Goal: Find specific page/section: Find specific page/section

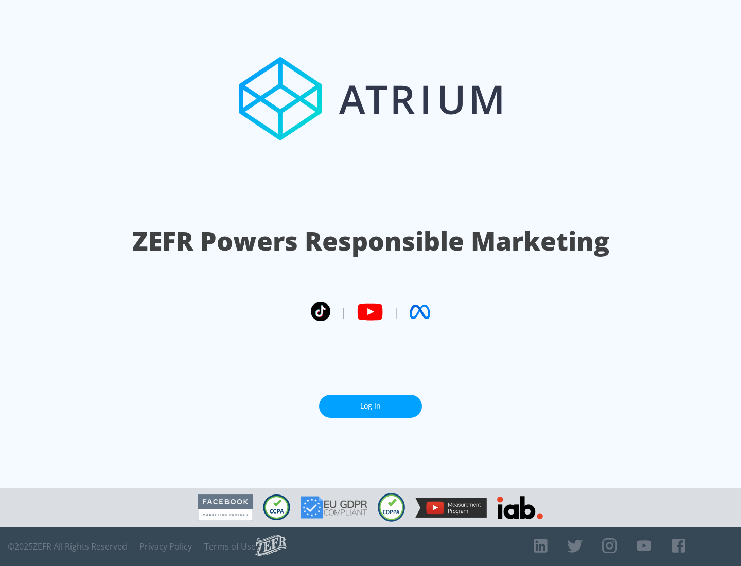
click at [370, 406] on link "Log In" at bounding box center [370, 406] width 103 height 23
